Goal: Information Seeking & Learning: Learn about a topic

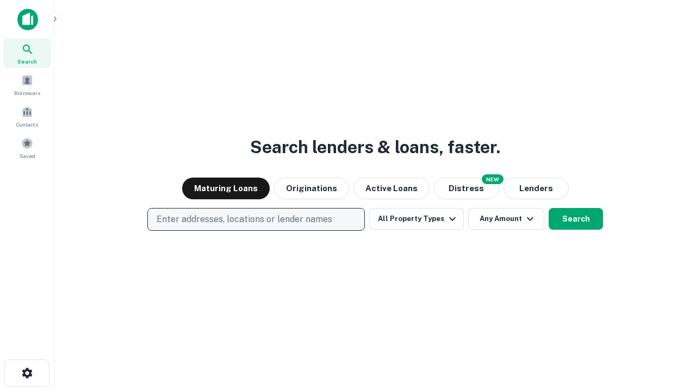
click at [255, 220] on p "Enter addresses, locations or lender names" at bounding box center [245, 219] width 176 height 13
type input "**********"
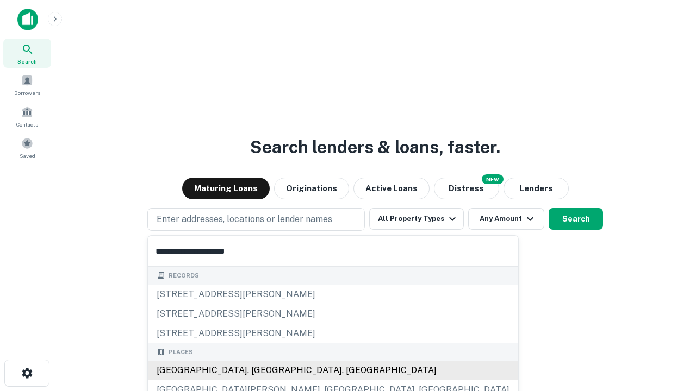
click at [260, 371] on div "Santa Monica, CA, USA" at bounding box center [333, 371] width 370 height 20
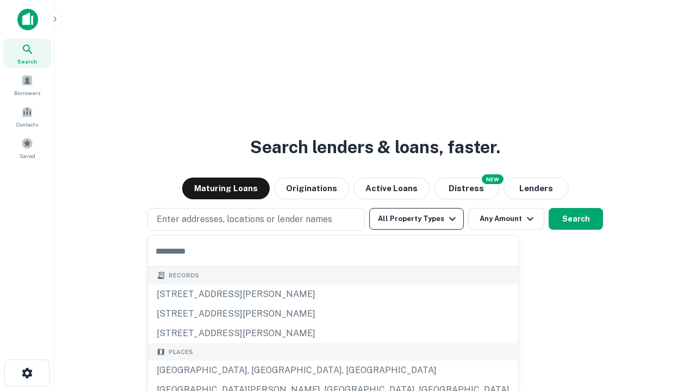
click at [416, 219] on button "All Property Types" at bounding box center [416, 219] width 95 height 22
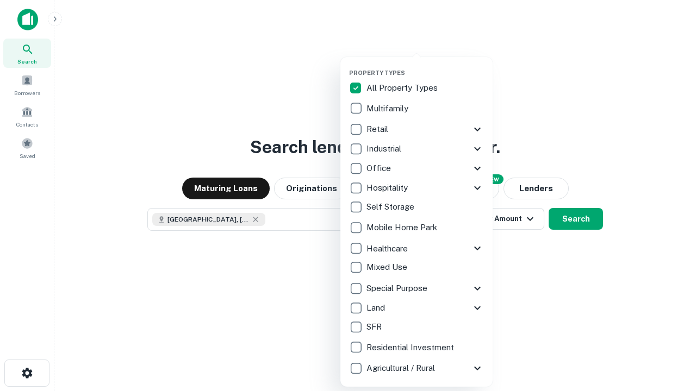
click at [425, 66] on button "button" at bounding box center [425, 66] width 152 height 1
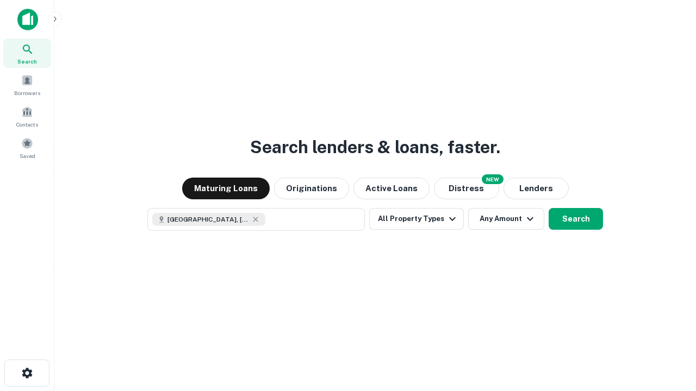
scroll to position [17, 0]
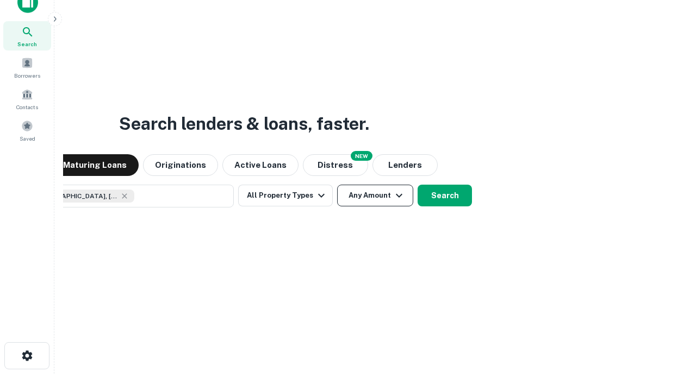
click at [337, 185] on button "Any Amount" at bounding box center [375, 196] width 76 height 22
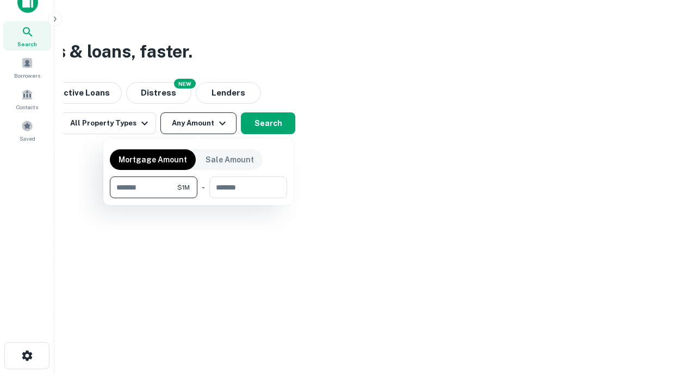
type input "*******"
click at [198, 198] on button "button" at bounding box center [198, 198] width 177 height 1
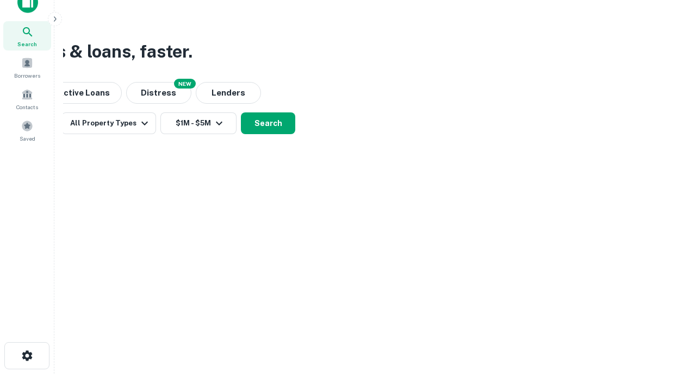
scroll to position [17, 0]
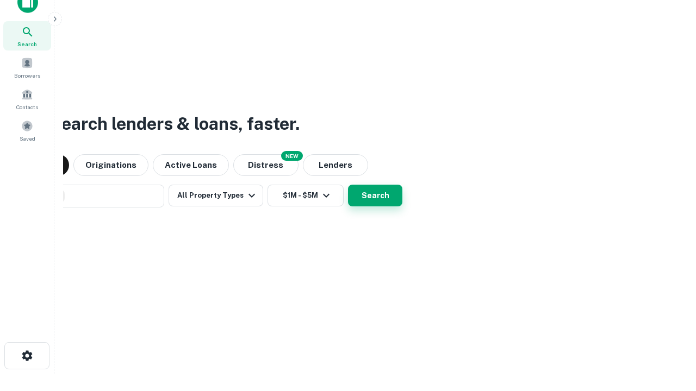
click at [348, 185] on button "Search" at bounding box center [375, 196] width 54 height 22
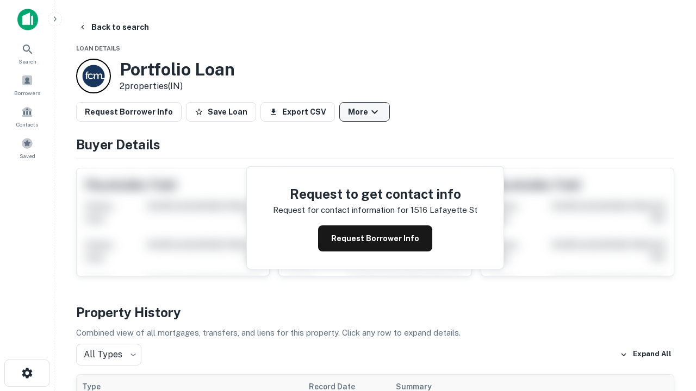
click at [364, 112] on button "More" at bounding box center [364, 112] width 51 height 20
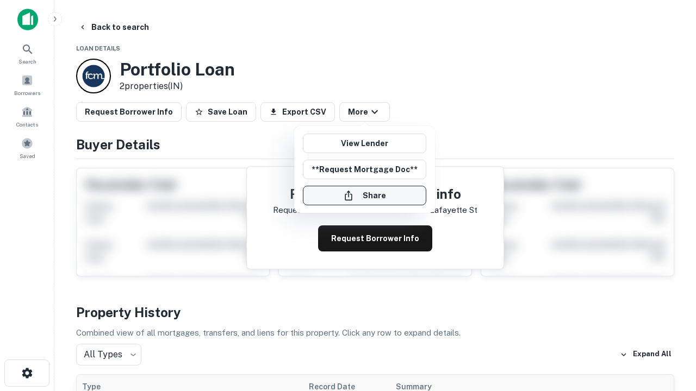
click at [364, 196] on button "Share" at bounding box center [364, 196] width 123 height 20
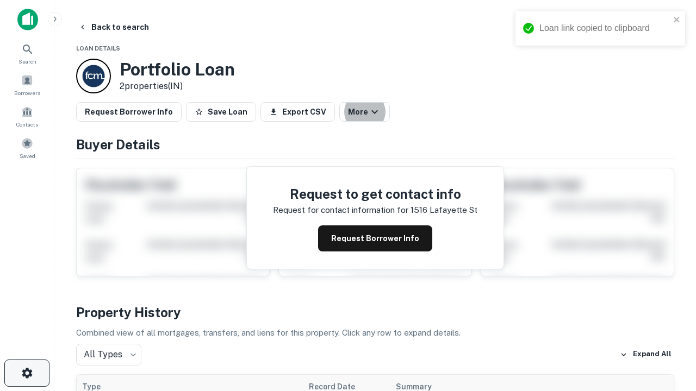
click at [27, 373] on icon "button" at bounding box center [27, 373] width 13 height 13
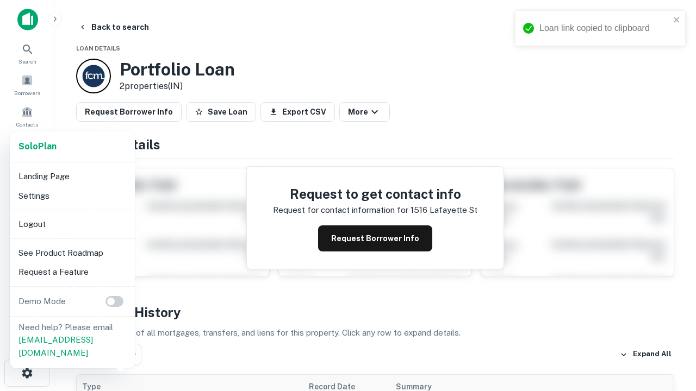
click at [72, 224] on li "Logout" at bounding box center [72, 225] width 116 height 20
